Goal: Transaction & Acquisition: Book appointment/travel/reservation

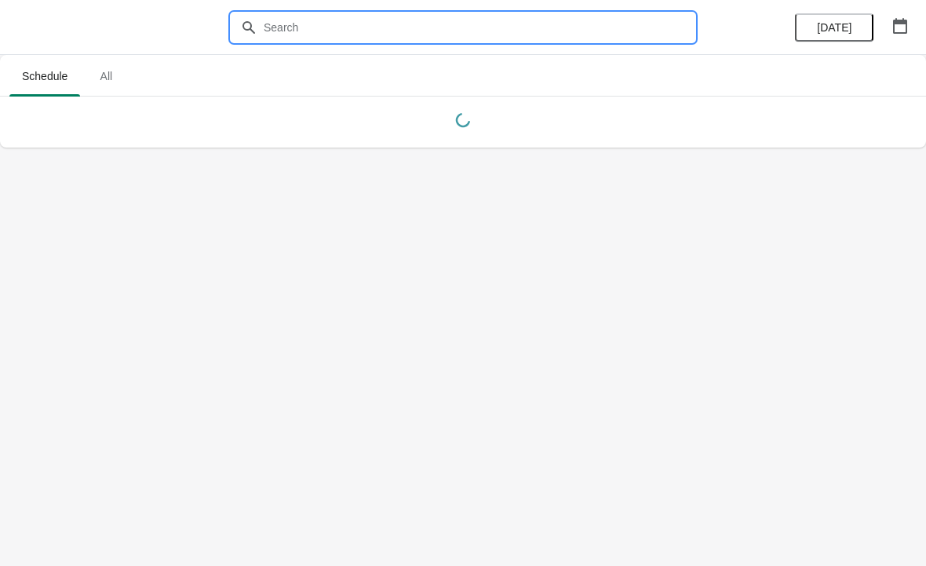
click at [619, 34] on input "text" at bounding box center [479, 27] width 432 height 28
type input "Angel"
click at [100, 69] on span "All" at bounding box center [105, 76] width 39 height 28
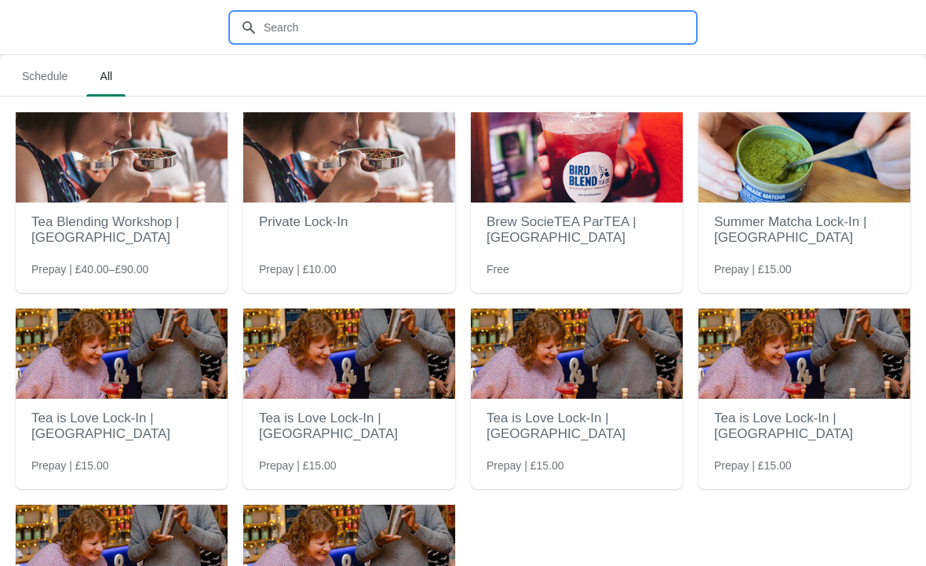
click at [530, 27] on input "text" at bounding box center [479, 27] width 432 height 28
type input "Angel"
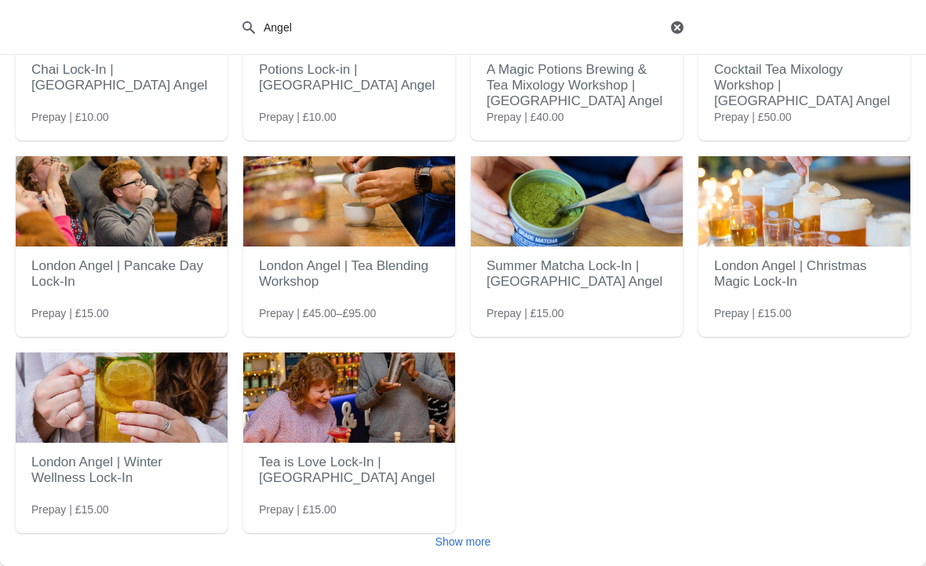
scroll to position [152, 0]
click at [461, 534] on button "Show more" at bounding box center [463, 541] width 68 height 28
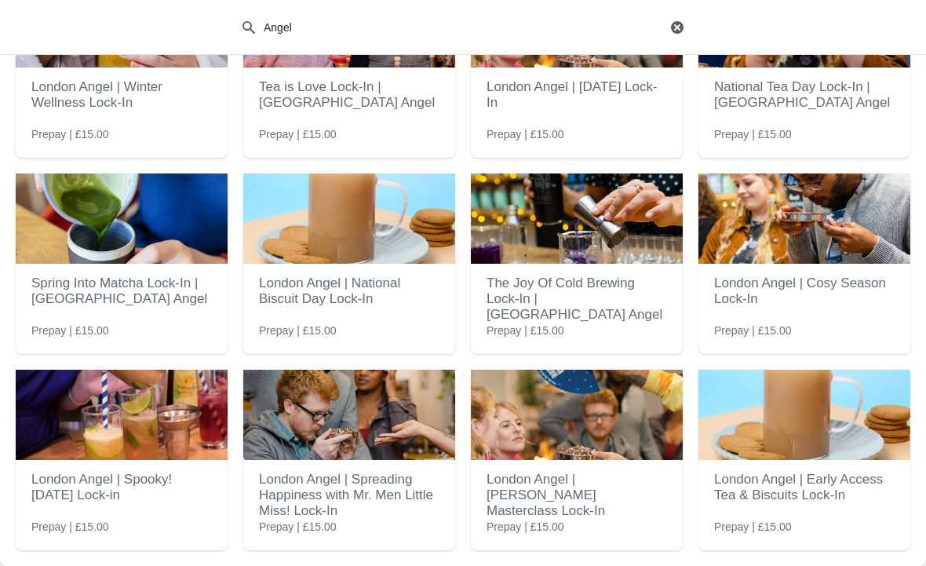
scroll to position [527, 0]
click at [823, 279] on h2 "London Angel | Cosy Season Lock-In" at bounding box center [804, 291] width 180 height 47
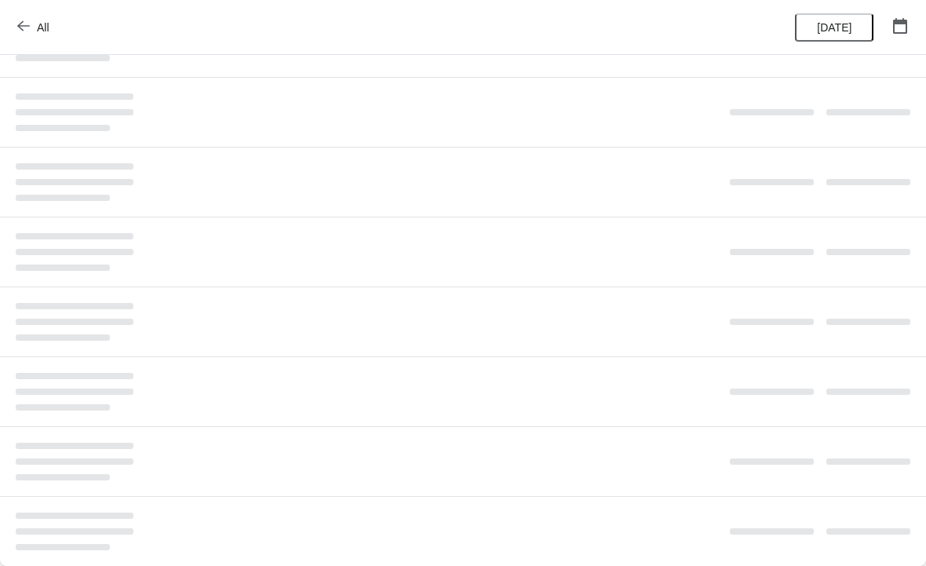
scroll to position [0, 0]
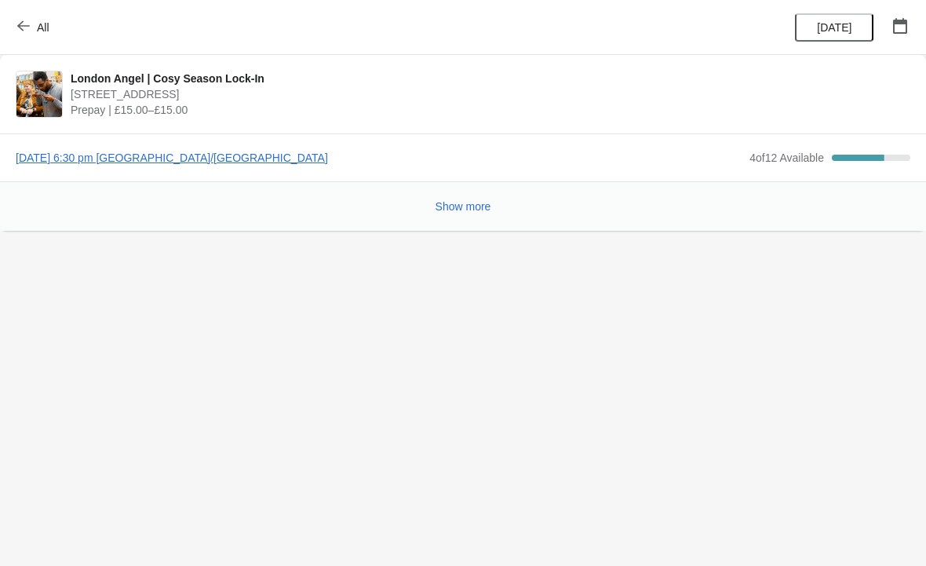
click at [781, 162] on span "4 of 12 Available" at bounding box center [786, 157] width 75 height 13
click at [232, 151] on span "[DATE] 6:30 pm [GEOGRAPHIC_DATA]/[GEOGRAPHIC_DATA]" at bounding box center [379, 158] width 726 height 16
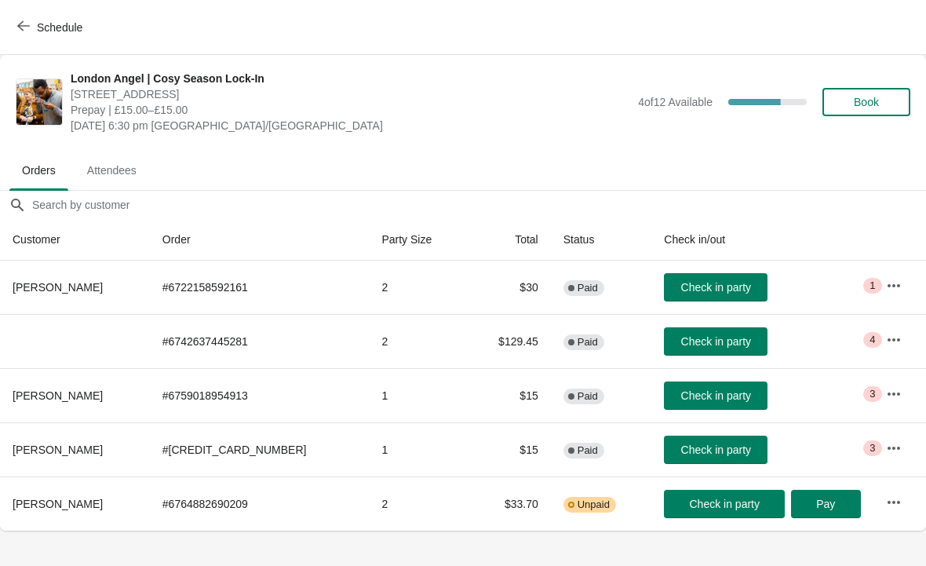
click at [874, 104] on span "Book" at bounding box center [866, 102] width 25 height 13
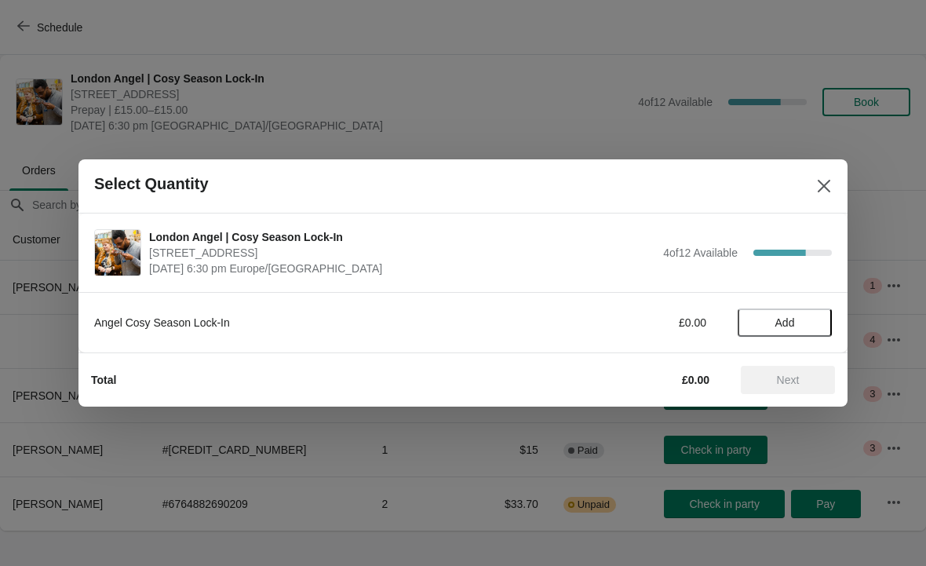
click at [794, 320] on span "Add" at bounding box center [785, 322] width 20 height 13
click at [808, 366] on button "Next" at bounding box center [788, 380] width 94 height 28
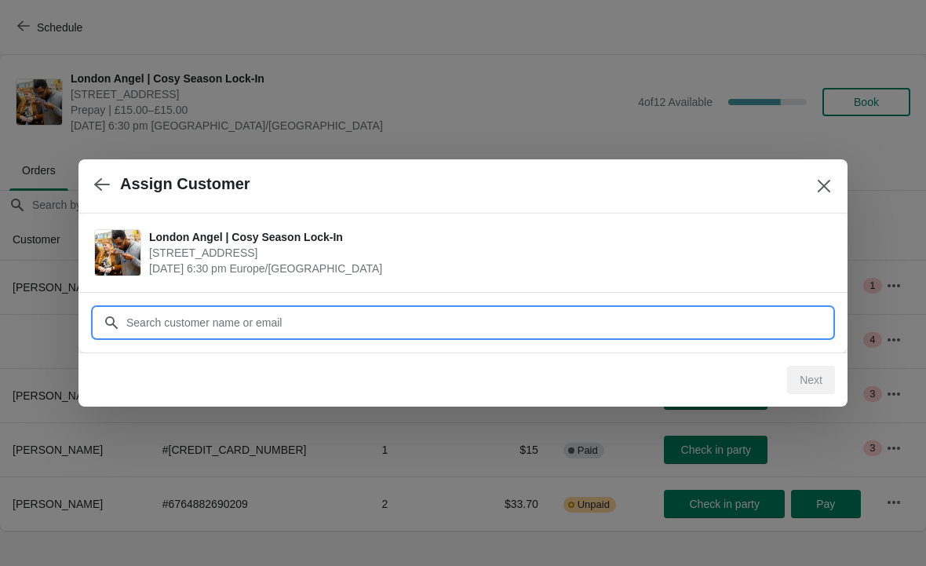
click at [768, 530] on div "Assign Customer London Angel | Cosy Season Lock-In 26 [GEOGRAPHIC_DATA], [GEOGR…" at bounding box center [463, 530] width 926 height 0
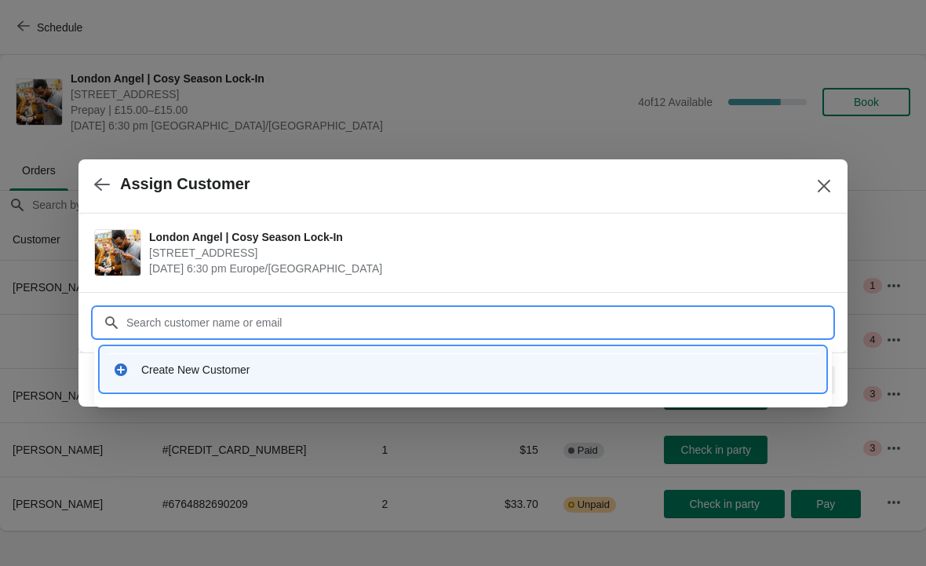
click at [271, 383] on div "Create New Customer" at bounding box center [463, 369] width 712 height 32
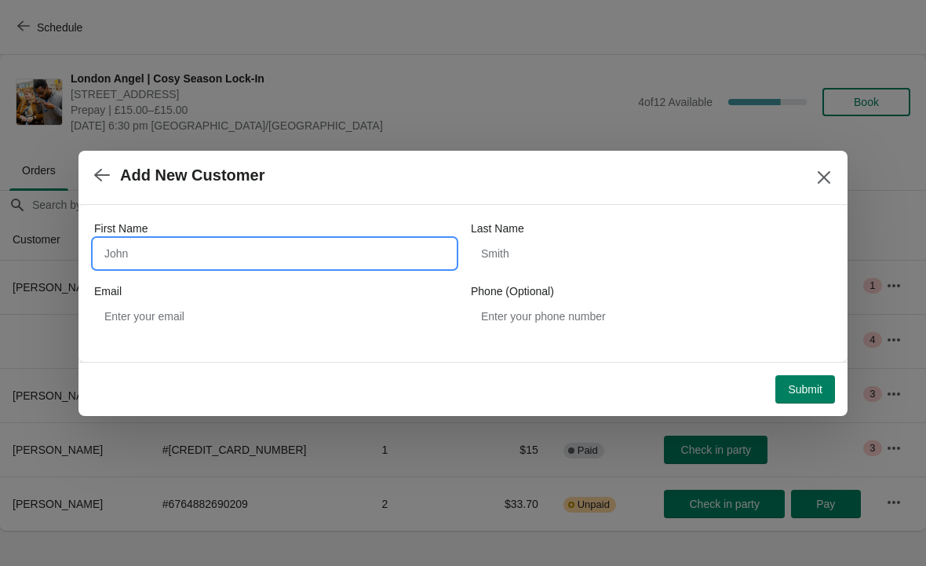
click at [224, 257] on input "First Name" at bounding box center [274, 253] width 361 height 28
type input "Gaia"
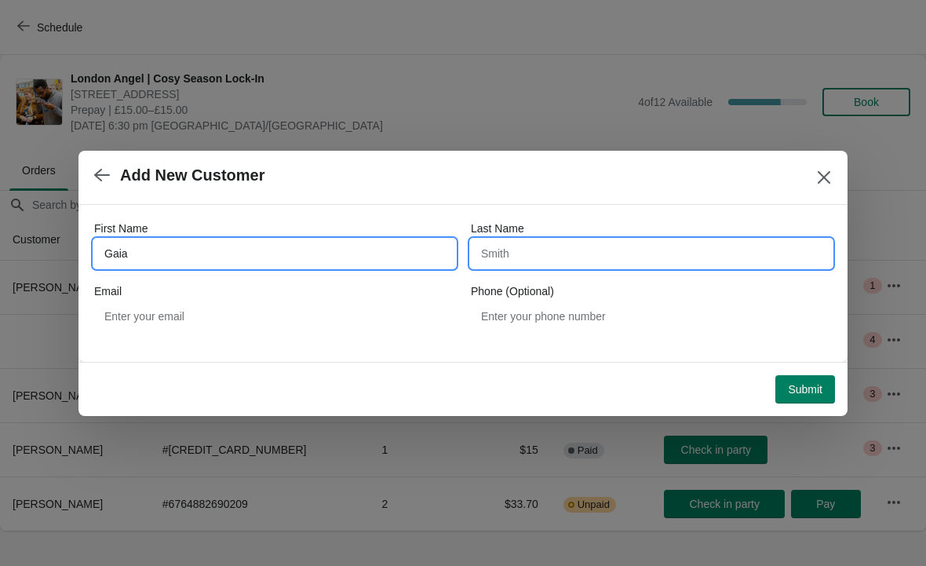
click at [556, 248] on input "Last Name" at bounding box center [651, 253] width 361 height 28
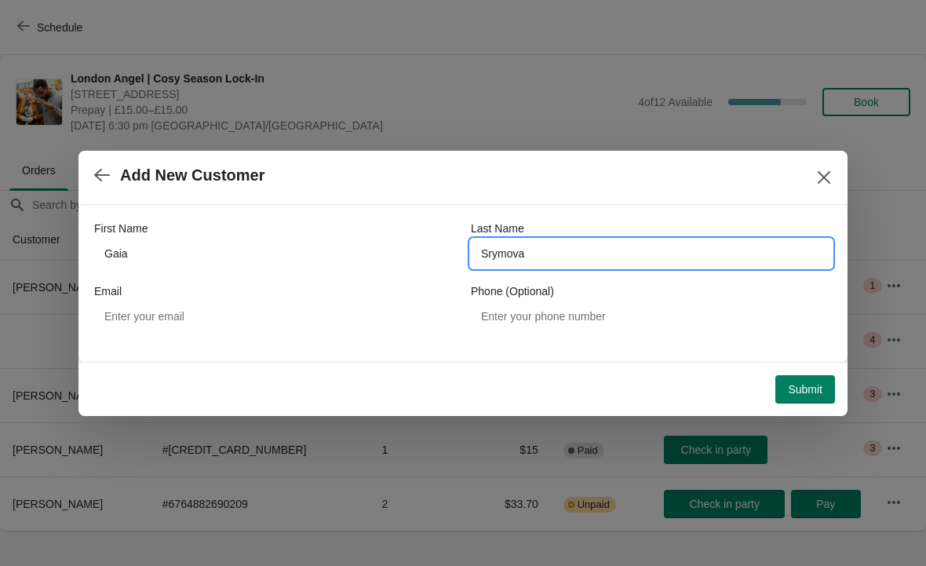
type input "Srymova"
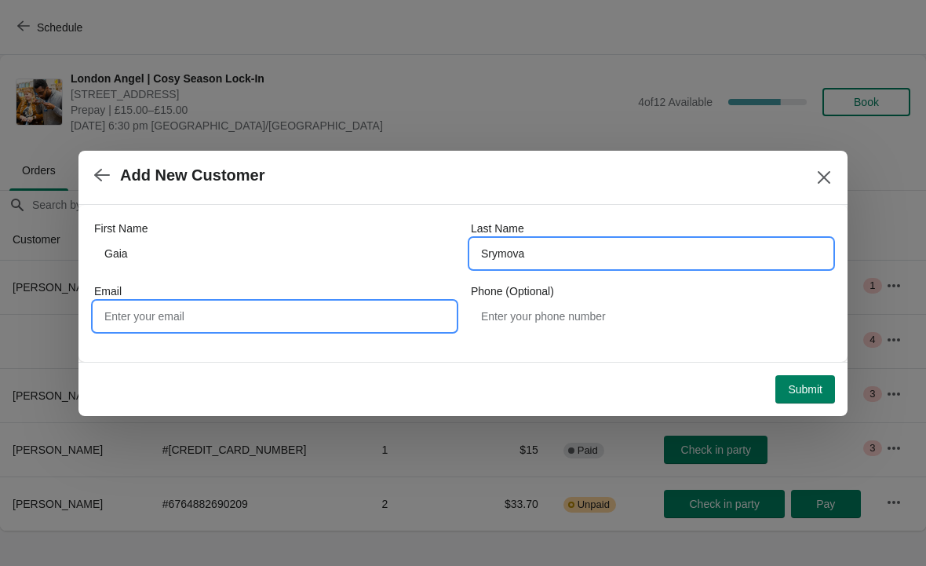
click at [326, 310] on input "Email" at bounding box center [274, 316] width 361 height 28
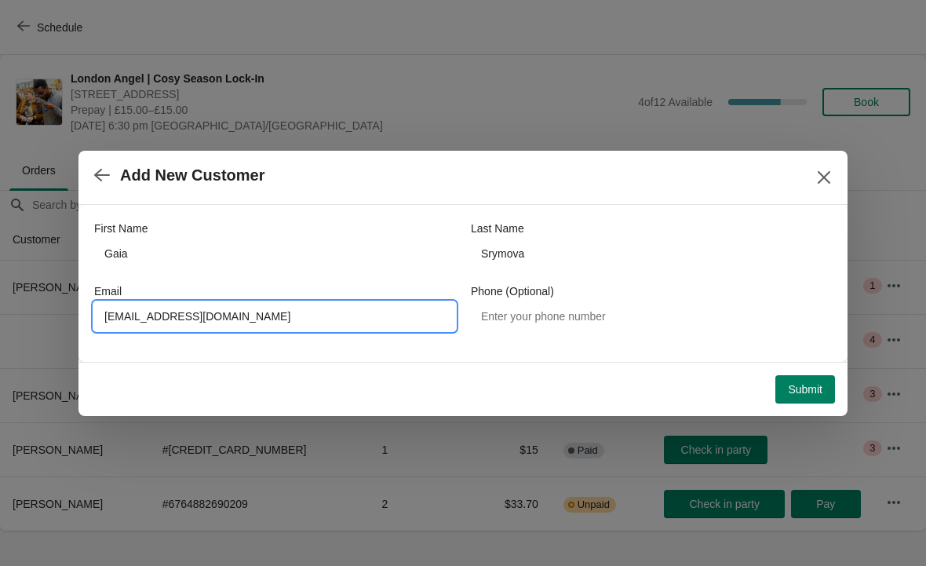
type input "[EMAIL_ADDRESS][DOMAIN_NAME]"
click at [802, 393] on span "Submit" at bounding box center [805, 389] width 35 height 13
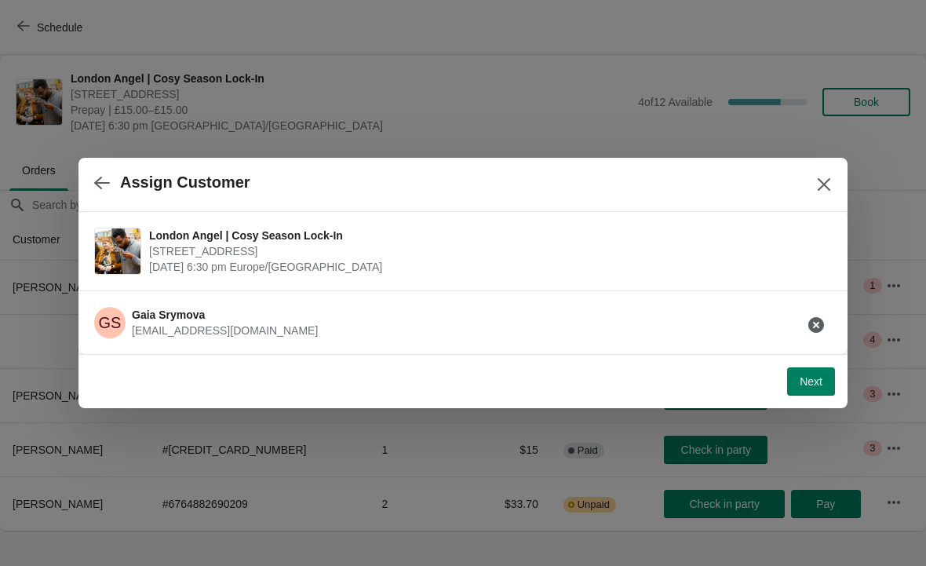
click at [810, 381] on span "Next" at bounding box center [811, 381] width 23 height 13
select select "No"
